Goal: Task Accomplishment & Management: Use online tool/utility

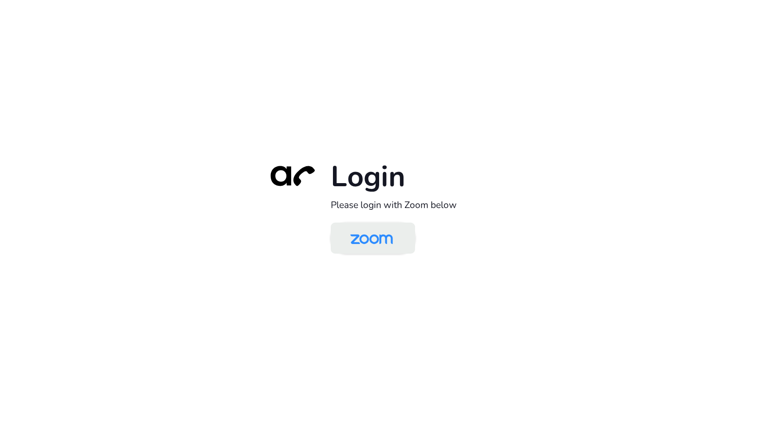
click at [398, 231] on img at bounding box center [371, 238] width 61 height 29
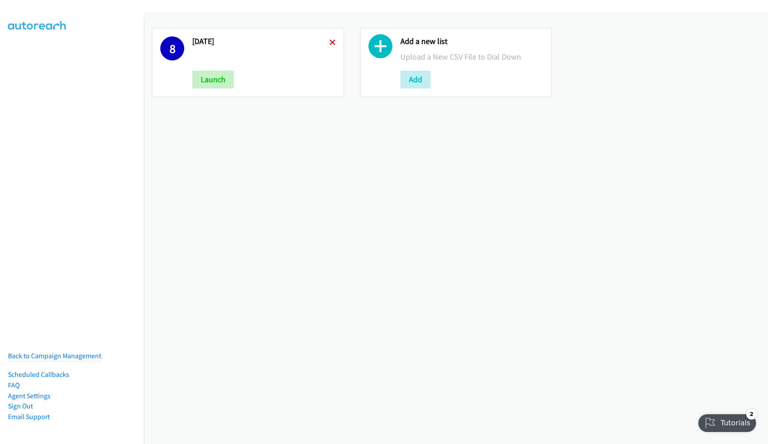
click at [330, 42] on icon at bounding box center [333, 43] width 6 height 6
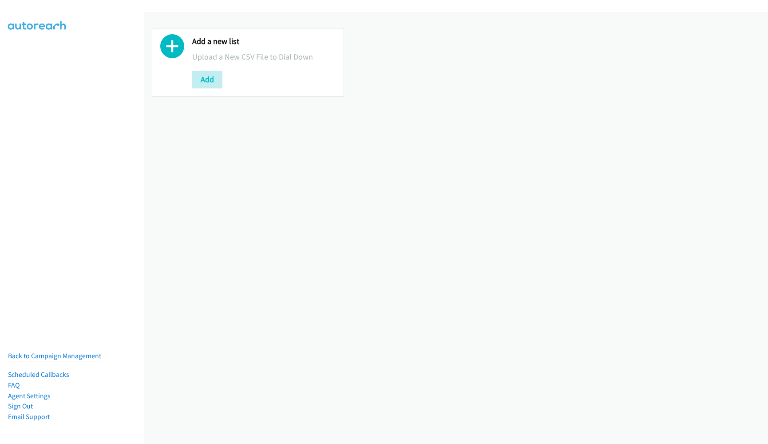
click at [207, 69] on div "Add a new list Upload a New CSV File to Dial Down Add" at bounding box center [263, 62] width 143 height 52
click at [207, 81] on button "Add" at bounding box center [207, 80] width 30 height 18
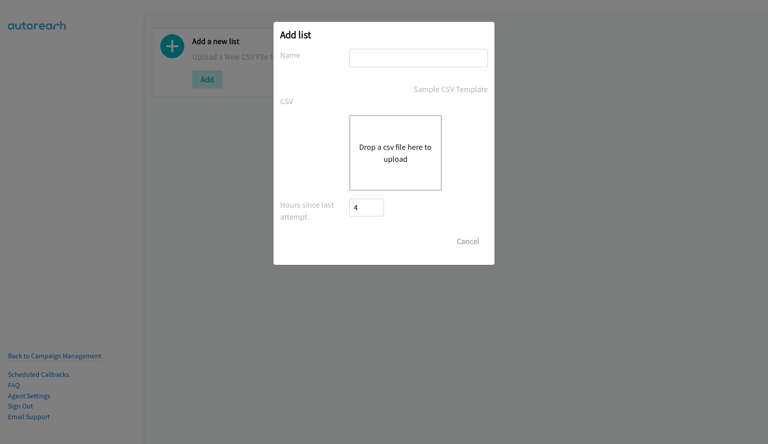
click at [390, 60] on input "text" at bounding box center [419, 58] width 139 height 18
type input "8.29.2025"
click at [394, 150] on button "Drop a csv file here to upload" at bounding box center [395, 153] width 73 height 24
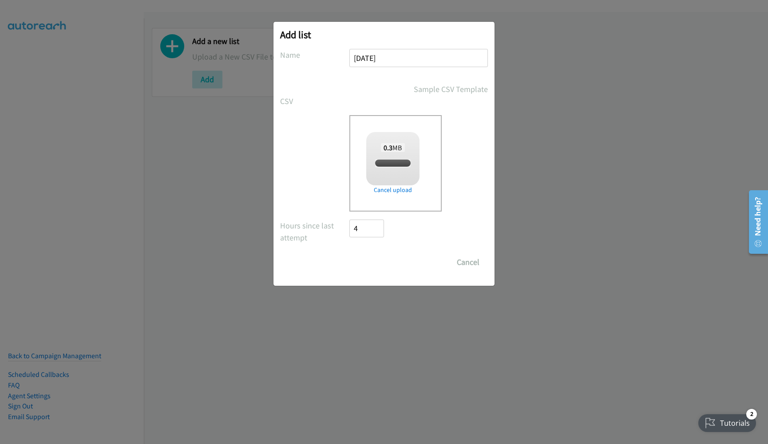
checkbox input "true"
click at [385, 263] on input "Save List" at bounding box center [373, 262] width 47 height 18
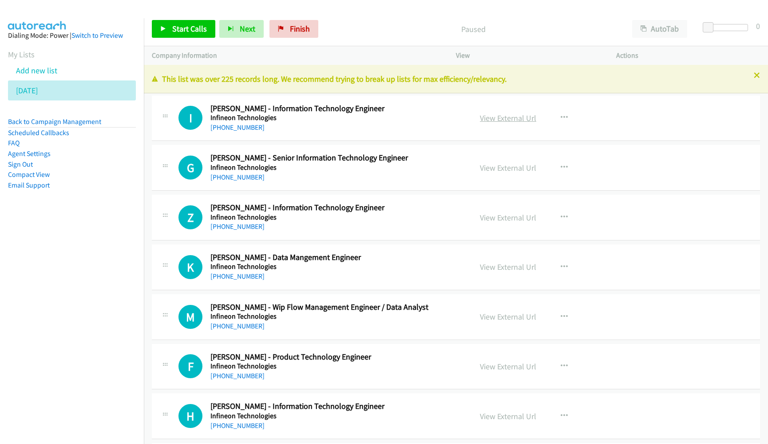
click at [501, 114] on link "View External Url" at bounding box center [508, 118] width 56 height 10
drag, startPoint x: 57, startPoint y: 250, endPoint x: 101, endPoint y: 239, distance: 45.4
click at [57, 250] on nav "Dialing Mode: Power | Switch to Preview My Lists Add new list [DATE] Back to Ca…" at bounding box center [72, 240] width 144 height 444
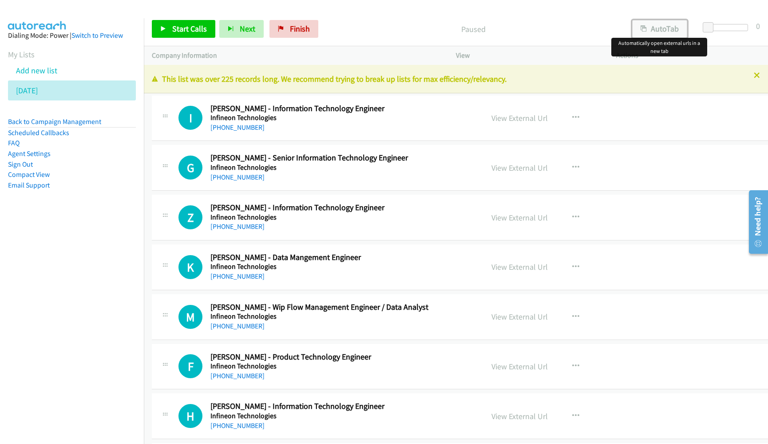
click at [654, 34] on button "AutoTab" at bounding box center [660, 29] width 55 height 18
click at [193, 26] on span "Start Calls" at bounding box center [189, 29] width 35 height 10
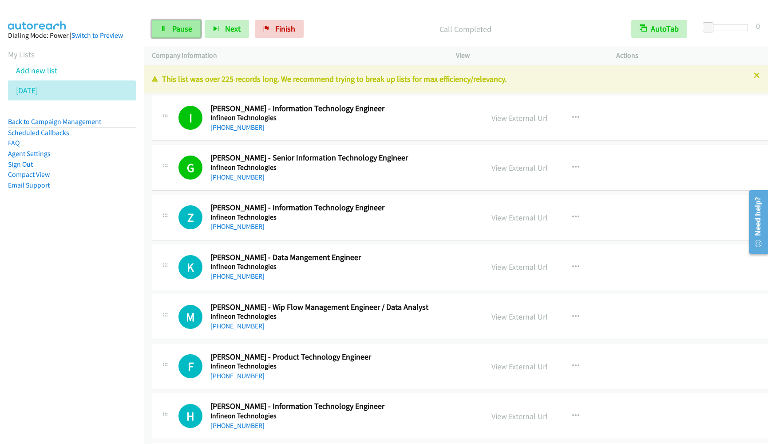
click at [180, 24] on span "Pause" at bounding box center [182, 29] width 20 height 10
click at [179, 29] on span "Start Calls" at bounding box center [189, 29] width 35 height 10
click at [107, 263] on nav "Dialing Mode: Power | Switch to Preview My Lists Add new list [DATE] Back to Ca…" at bounding box center [72, 240] width 144 height 444
click at [185, 33] on span "Pause" at bounding box center [182, 29] width 20 height 10
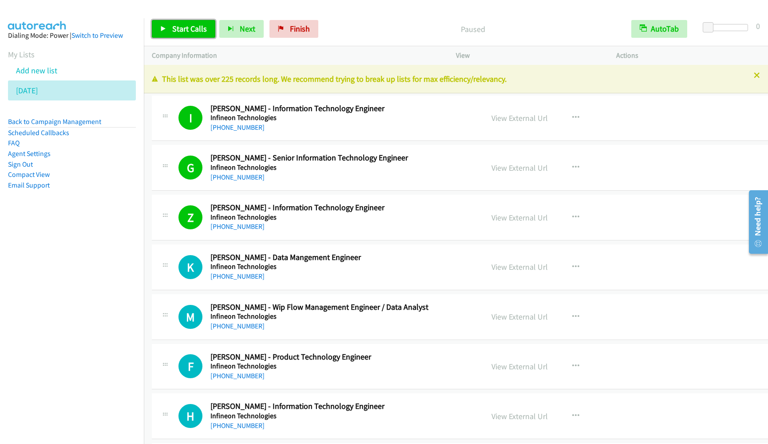
click at [185, 33] on span "Start Calls" at bounding box center [189, 29] width 35 height 10
drag, startPoint x: 80, startPoint y: 292, endPoint x: 88, endPoint y: 292, distance: 8.4
click at [80, 293] on nav "Dialing Mode: Power | Switch to Preview My Lists Add new list [DATE] Back to Ca…" at bounding box center [72, 240] width 144 height 444
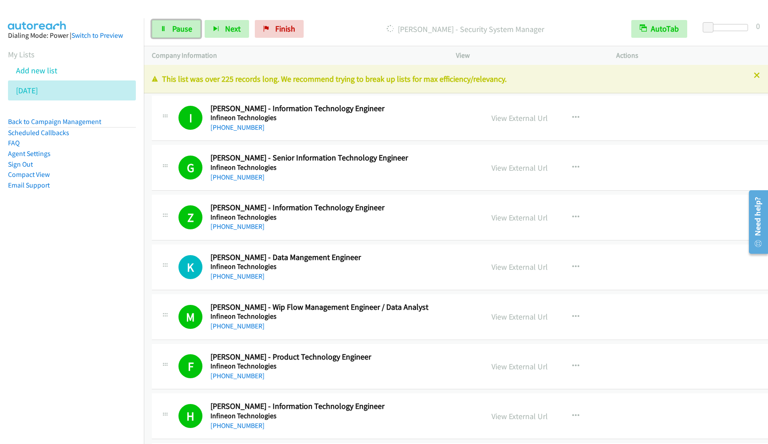
drag, startPoint x: 170, startPoint y: 29, endPoint x: 508, endPoint y: 60, distance: 339.0
click at [170, 29] on link "Pause" at bounding box center [176, 29] width 49 height 18
